Goal: Task Accomplishment & Management: Manage account settings

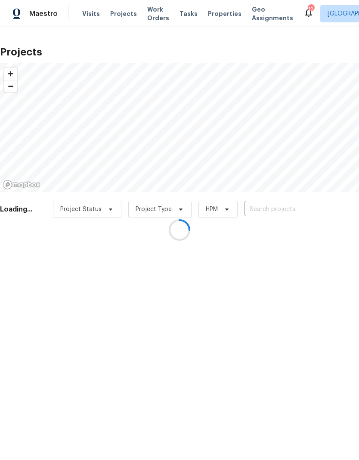
click at [281, 213] on div at bounding box center [179, 230] width 359 height 460
click at [277, 210] on div at bounding box center [179, 230] width 359 height 460
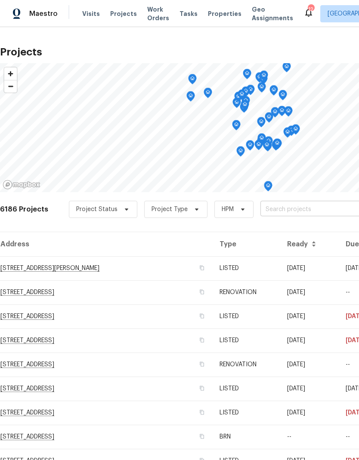
click at [296, 206] on input "text" at bounding box center [309, 209] width 99 height 13
type input "8000"
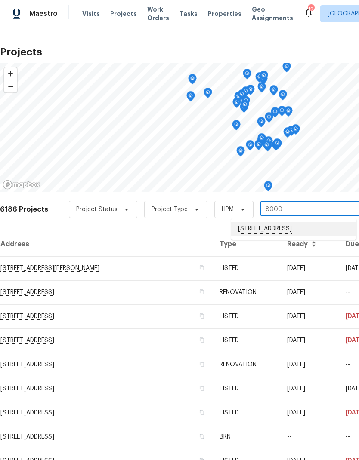
click at [271, 228] on li "[STREET_ADDRESS]" at bounding box center [293, 229] width 125 height 15
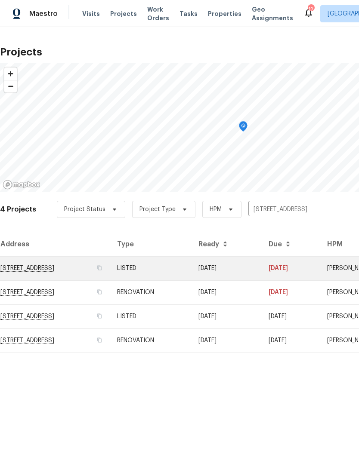
click at [51, 268] on td "[STREET_ADDRESS]" at bounding box center [55, 268] width 110 height 24
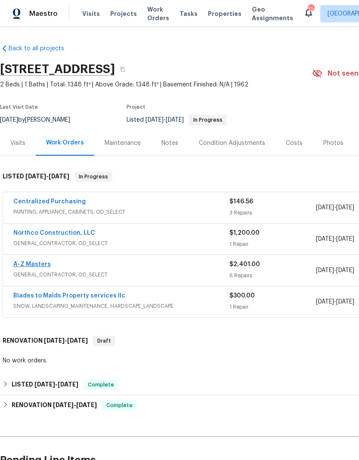
click at [23, 266] on link "A-Z Masters" at bounding box center [31, 265] width 37 height 6
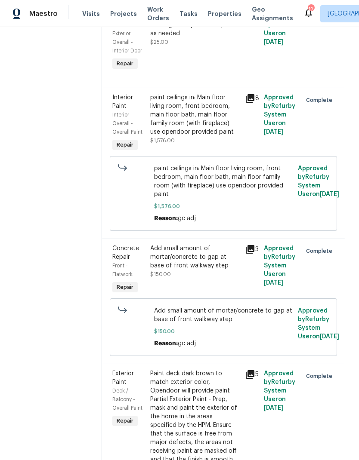
scroll to position [405, 0]
click at [191, 377] on div "Paint deck dark brown to match exterior color, Opendoor will provide paint Part…" at bounding box center [194, 434] width 89 height 129
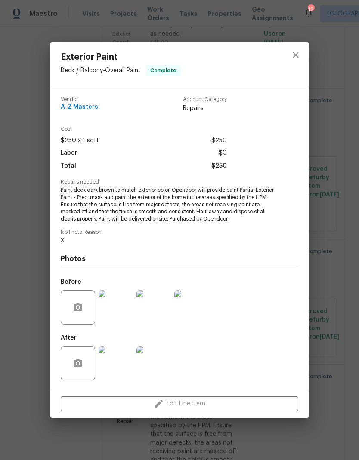
click at [122, 365] on img at bounding box center [116, 363] width 34 height 34
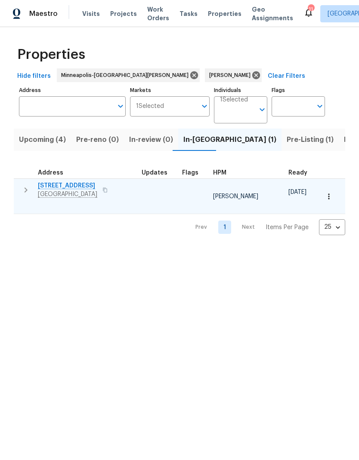
click at [110, 194] on button "button" at bounding box center [105, 190] width 10 height 12
click at [79, 184] on span "137 Pheasant Ridge Dr" at bounding box center [67, 186] width 59 height 9
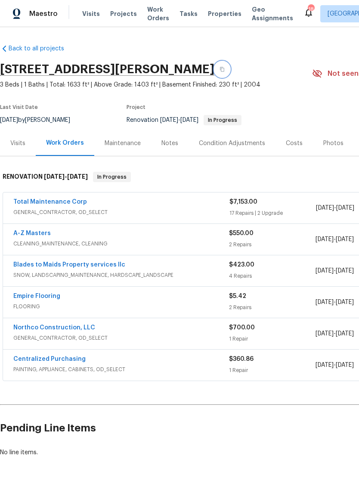
click at [224, 69] on icon "button" at bounding box center [222, 69] width 4 height 5
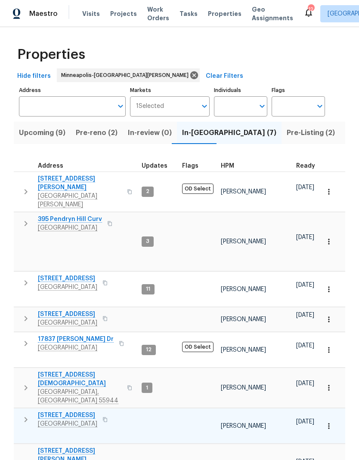
click at [75, 411] on span "137 Pheasant Ridge Dr" at bounding box center [67, 415] width 59 height 9
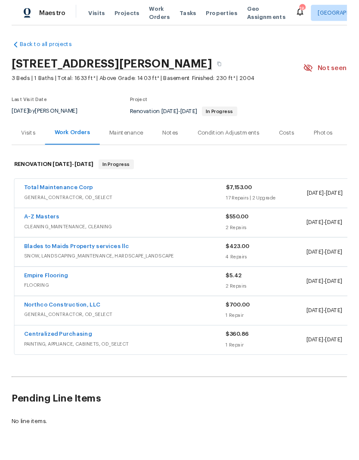
scroll to position [1, 0]
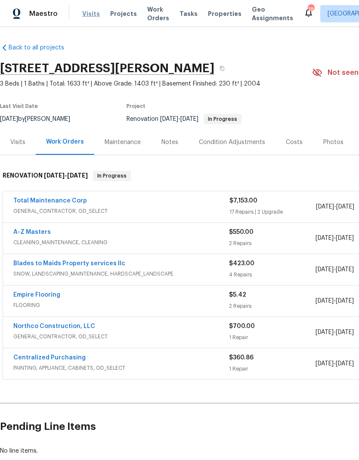
click at [86, 13] on span "Visits" at bounding box center [91, 13] width 18 height 9
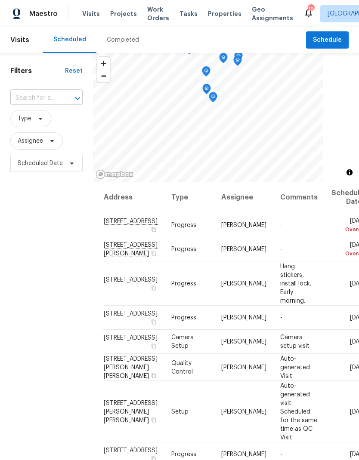
click at [52, 92] on input "text" at bounding box center [34, 98] width 48 height 13
type input "537 k"
click at [58, 95] on input "text" at bounding box center [34, 98] width 48 height 13
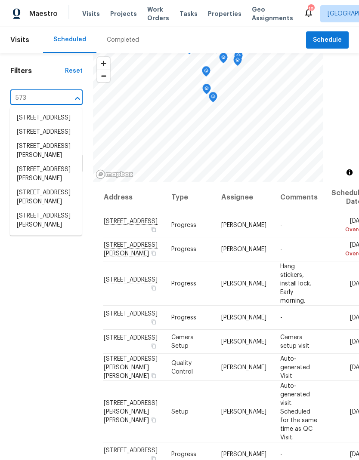
type input "573 k"
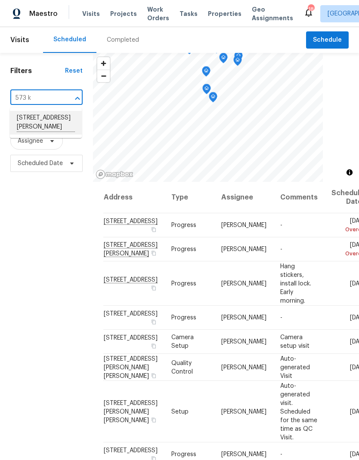
click at [45, 129] on li "[STREET_ADDRESS][PERSON_NAME]" at bounding box center [46, 123] width 72 height 24
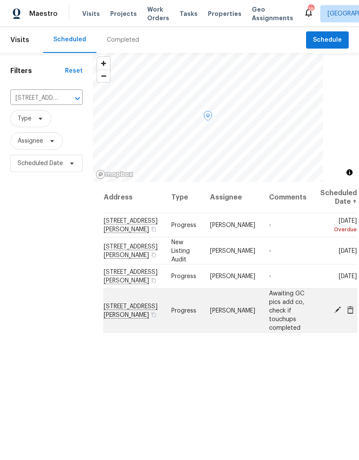
click at [333, 306] on icon at bounding box center [337, 310] width 8 height 8
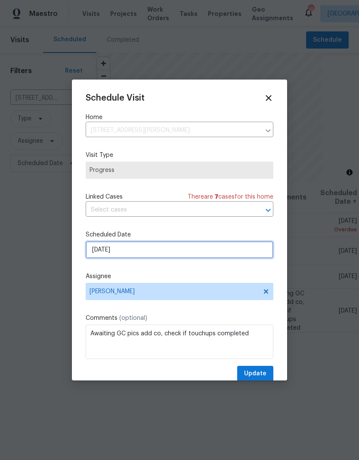
click at [158, 250] on input "[DATE]" at bounding box center [180, 249] width 188 height 17
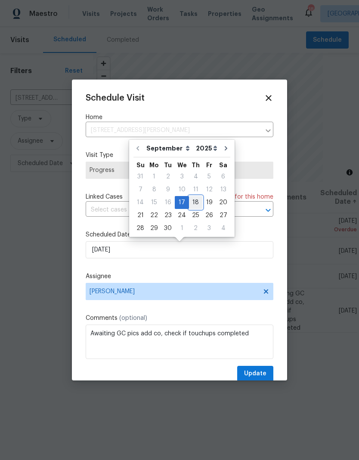
click at [195, 202] on div "18" at bounding box center [195, 203] width 13 height 12
type input "[DATE]"
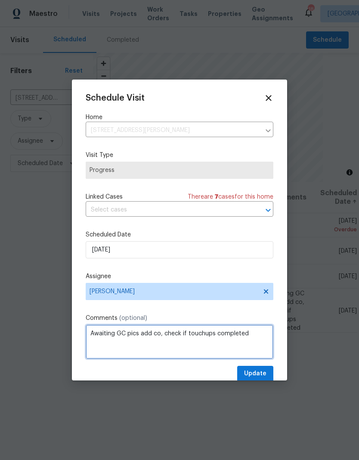
click at [160, 338] on textarea "Awaiting GC pics add co, check if touchups completed" at bounding box center [180, 342] width 188 height 34
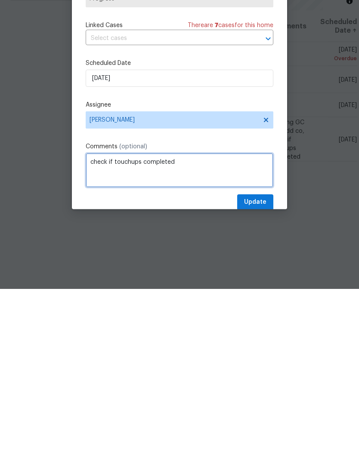
type textarea "check if touchups completed"
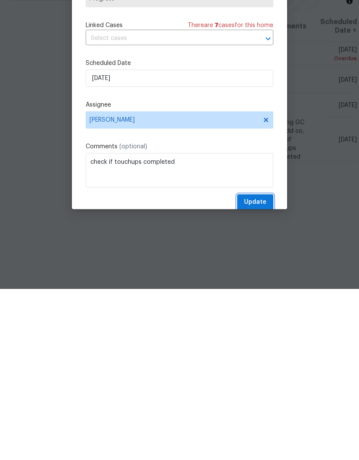
click at [256, 366] on button "Update" at bounding box center [255, 374] width 36 height 16
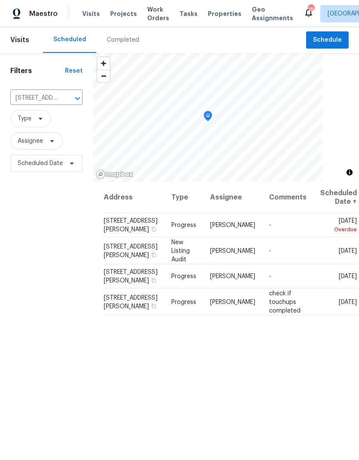
scroll to position [0, 0]
